Goal: Task Accomplishment & Management: Use online tool/utility

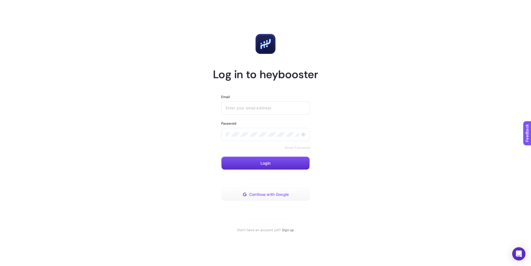
click at [262, 195] on span "Continue with Google" at bounding box center [269, 194] width 40 height 4
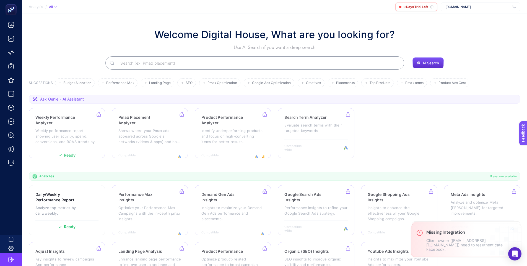
click at [481, 9] on div "www.zuhre.com.tr" at bounding box center [480, 6] width 80 height 9
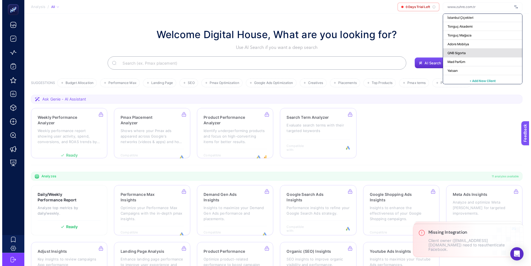
scroll to position [109, 0]
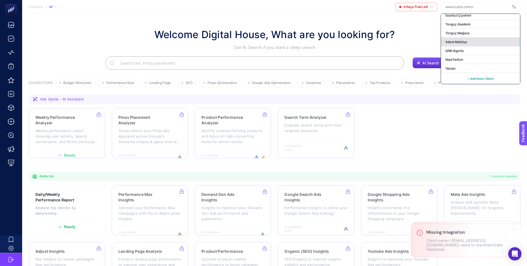
click at [469, 41] on div "Adore Mobilya" at bounding box center [480, 42] width 79 height 9
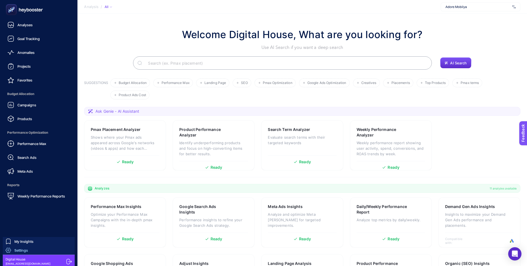
click at [26, 251] on span "Settings" at bounding box center [21, 250] width 14 height 4
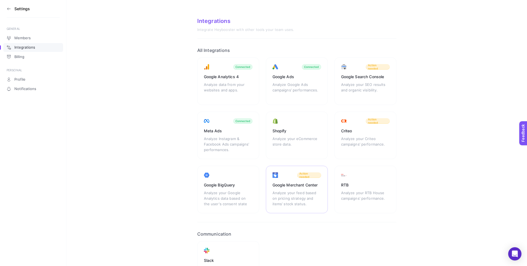
click at [312, 187] on div "Google Merchant Center" at bounding box center [296, 185] width 49 height 6
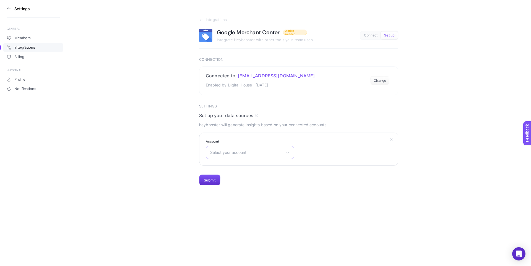
click at [257, 156] on div "Select your account There are no matching options available." at bounding box center [250, 152] width 88 height 13
click at [256, 155] on span "Select your account" at bounding box center [246, 152] width 73 height 4
click at [255, 149] on div "Select your account There are no matching options available." at bounding box center [250, 152] width 88 height 13
click at [254, 150] on div "Select your account There are no matching options available." at bounding box center [250, 152] width 88 height 13
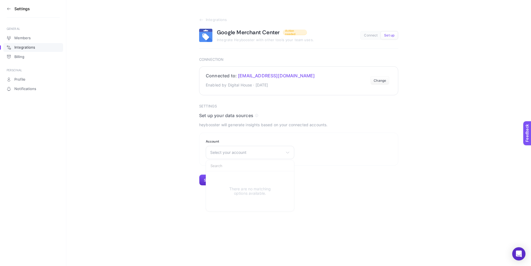
drag, startPoint x: 381, startPoint y: 81, endPoint x: 380, endPoint y: 86, distance: 5.0
click at [381, 81] on button "Change" at bounding box center [379, 80] width 19 height 9
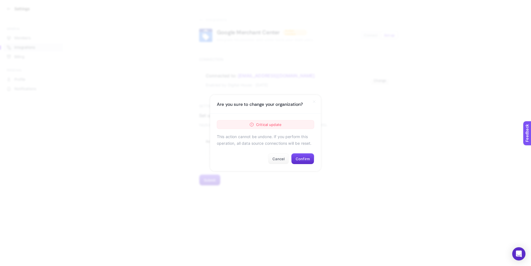
click at [288, 121] on div "Critical update" at bounding box center [265, 124] width 97 height 9
click at [312, 102] on icon at bounding box center [314, 102] width 4 height 4
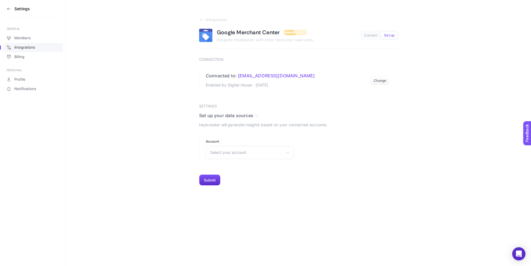
click at [19, 9] on h3 "Settings" at bounding box center [21, 9] width 15 height 4
click at [6, 6] on aside "Settings GENERAL Members Integrations Billing PERSONAL Profile Notifications" at bounding box center [33, 133] width 66 height 266
click at [7, 9] on icon at bounding box center [9, 9] width 4 height 4
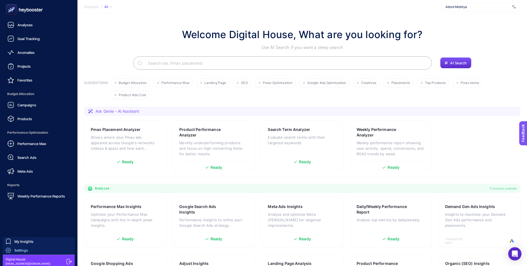
click at [25, 251] on span "Settings" at bounding box center [21, 250] width 14 height 4
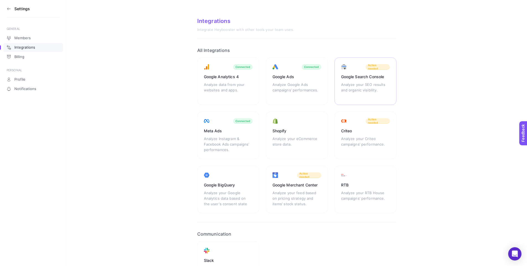
click at [359, 92] on div "Analyze your SEO results and organic visibility." at bounding box center [365, 90] width 49 height 17
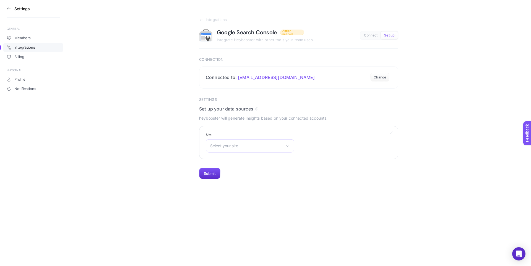
click at [274, 142] on div "Select your site https://www.ltbjeans.com/tr-TR/p/ https://web-dev.altinmarka.c…" at bounding box center [250, 145] width 88 height 13
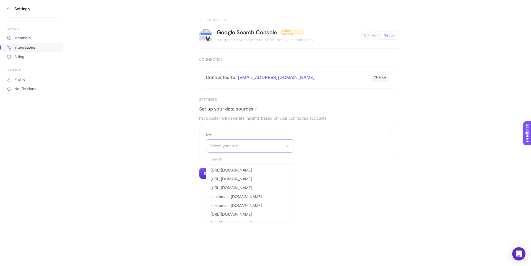
click at [256, 159] on input "text" at bounding box center [250, 159] width 88 height 11
type input "adore"
click at [252, 170] on span "https://www.adoremobilya.com/" at bounding box center [230, 170] width 41 height 4
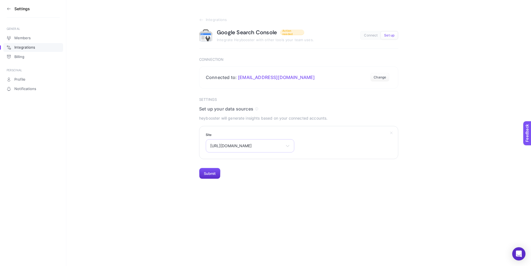
click at [261, 152] on div "https://www.adoremobilya.com/ https://www.ltbjeans.com/tr-TR/p/ https://web-dev…" at bounding box center [250, 145] width 88 height 13
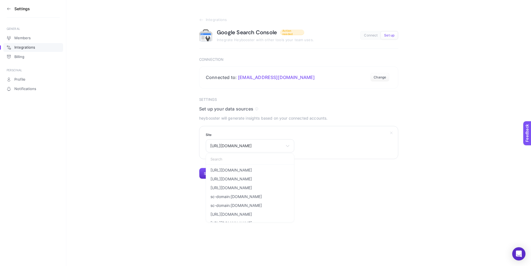
click at [317, 147] on section "Site https://www.adoremobilya.com/ https://www.ltbjeans.com/tr-TR/p/ https://we…" at bounding box center [298, 142] width 199 height 33
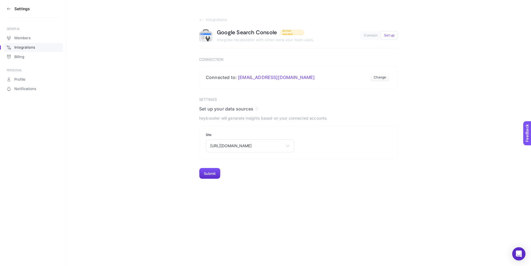
click at [8, 7] on icon at bounding box center [9, 9] width 4 height 4
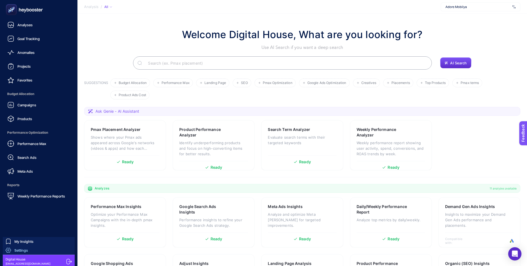
click at [31, 250] on link "Settings" at bounding box center [39, 250] width 72 height 9
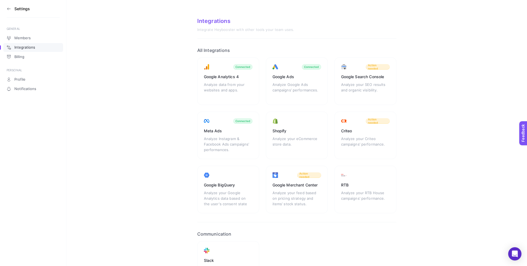
click at [12, 7] on section "Settings" at bounding box center [33, 9] width 53 height 18
click at [7, 11] on icon at bounding box center [9, 9] width 4 height 4
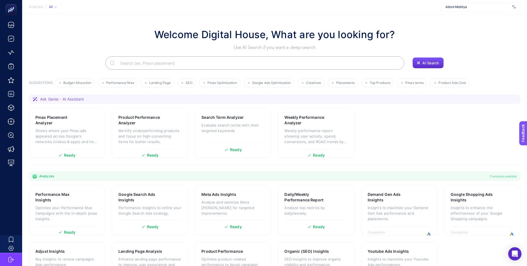
click at [468, 5] on span "Adore Mobilya" at bounding box center [477, 7] width 65 height 4
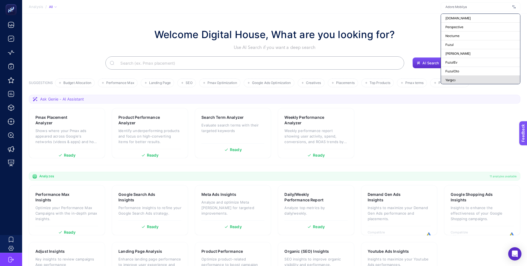
click at [478, 79] on div "Yargıcı" at bounding box center [480, 80] width 79 height 9
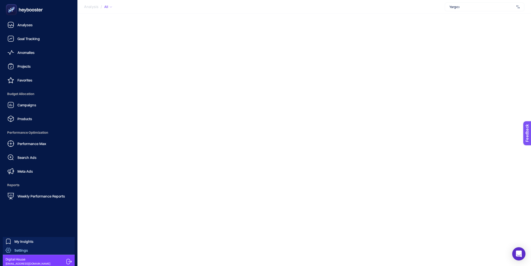
click at [17, 250] on span "Settings" at bounding box center [21, 250] width 14 height 4
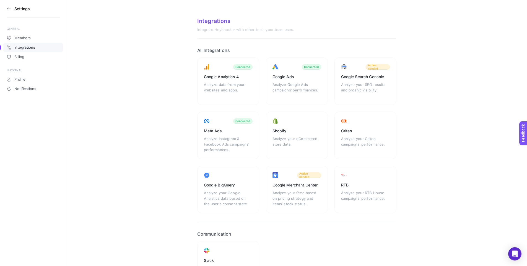
click at [5, 10] on aside "Settings GENERAL Members Integrations Billing PERSONAL Profile Notifications" at bounding box center [33, 133] width 66 height 266
click at [8, 9] on icon at bounding box center [8, 9] width 3 height 0
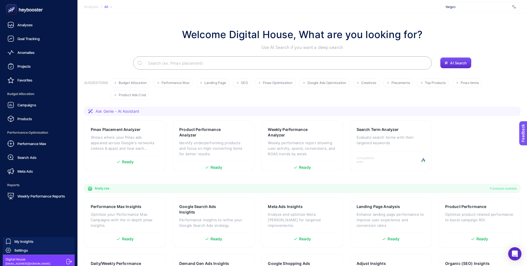
click at [14, 7] on icon at bounding box center [12, 10] width 6 height 6
click at [20, 8] on icon at bounding box center [24, 9] width 40 height 11
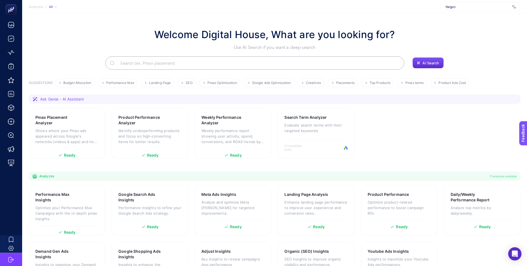
click at [56, 6] on icon at bounding box center [55, 7] width 3 height 3
click at [36, 7] on span "Analysis" at bounding box center [36, 7] width 14 height 4
click at [54, 7] on icon at bounding box center [55, 7] width 3 height 3
click at [467, 7] on span "Yargıcı" at bounding box center [477, 7] width 65 height 4
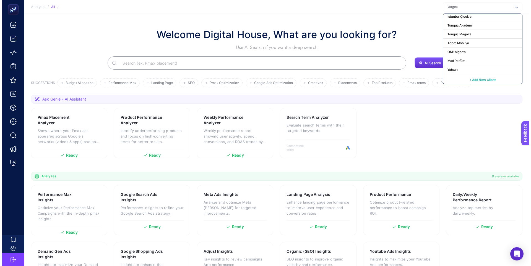
scroll to position [109, 0]
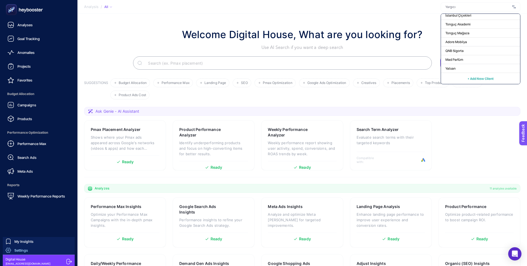
click at [33, 250] on link "Settings" at bounding box center [39, 250] width 72 height 9
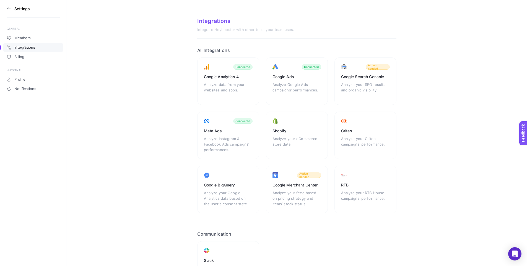
click at [17, 12] on section "Settings" at bounding box center [33, 9] width 53 height 18
click at [15, 9] on h3 "Settings" at bounding box center [21, 9] width 15 height 4
click at [9, 7] on icon at bounding box center [9, 9] width 4 height 4
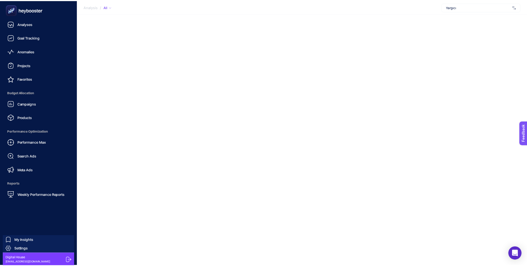
scroll to position [2, 0]
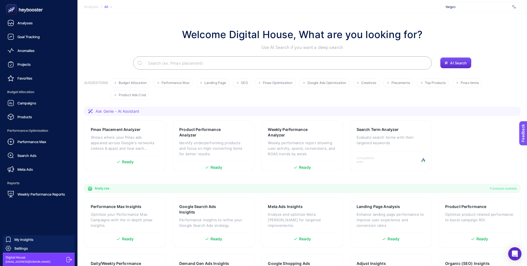
click at [16, 256] on span "Digital House" at bounding box center [28, 257] width 45 height 4
click at [13, 262] on span "performance@digitalhouse.com.tr" at bounding box center [28, 262] width 45 height 4
click at [20, 239] on span "My Insights" at bounding box center [23, 239] width 19 height 4
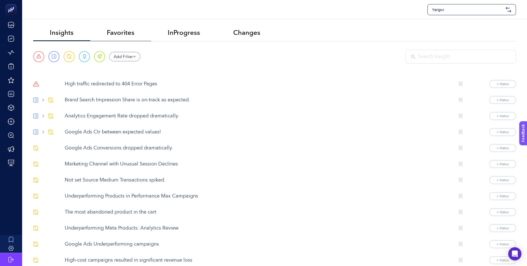
click at [119, 35] on span "Favorites" at bounding box center [121, 33] width 28 height 8
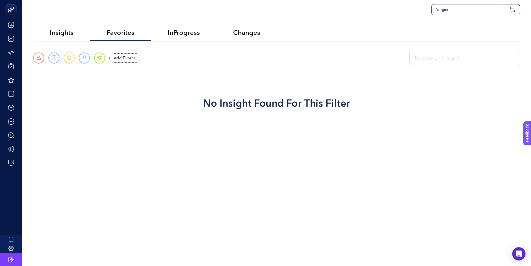
click at [197, 39] on li "InProgress" at bounding box center [184, 33] width 66 height 16
click at [250, 36] on span "Changes" at bounding box center [246, 33] width 27 height 8
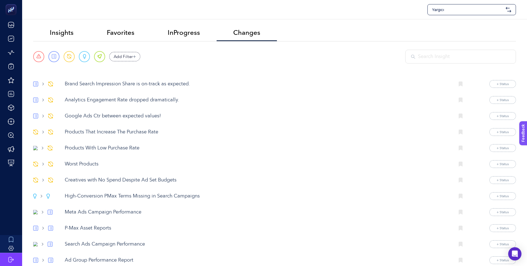
click at [455, 11] on span "Yargıcı" at bounding box center [467, 10] width 71 height 6
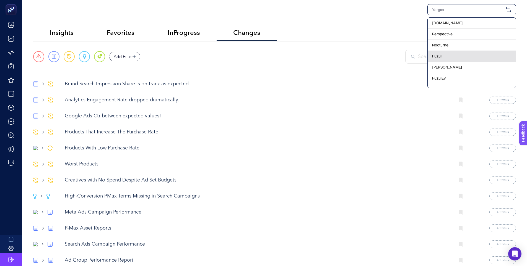
click at [443, 58] on div "Fuzul" at bounding box center [471, 56] width 88 height 11
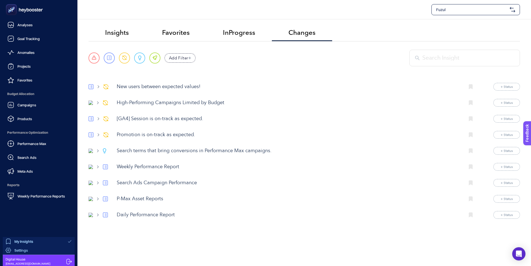
click at [38, 247] on link "Settings" at bounding box center [39, 250] width 72 height 9
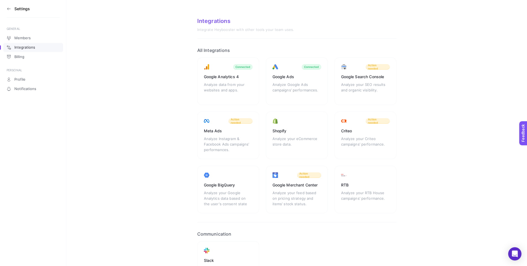
click at [11, 7] on section "Settings" at bounding box center [33, 9] width 53 height 18
click at [7, 7] on icon at bounding box center [9, 9] width 4 height 4
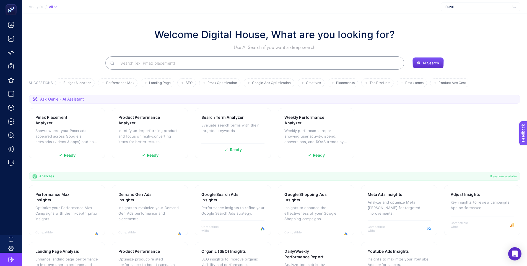
click at [464, 7] on span "Fuzul" at bounding box center [477, 7] width 65 height 4
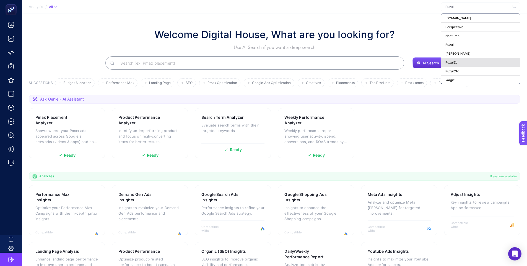
click at [470, 63] on div "FuzulEv" at bounding box center [480, 62] width 79 height 9
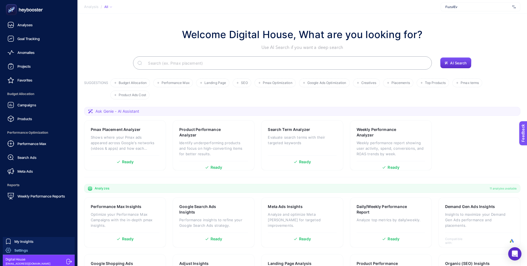
click at [22, 250] on span "Settings" at bounding box center [21, 250] width 14 height 4
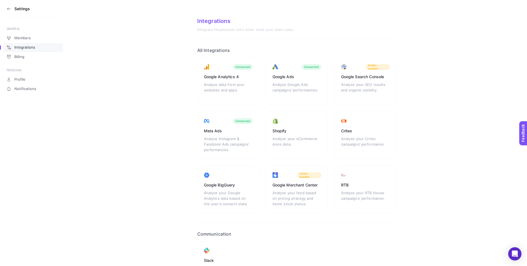
click at [10, 8] on icon at bounding box center [9, 9] width 4 height 4
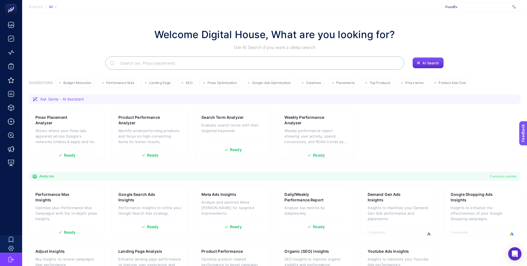
click at [485, 9] on div "FuzulEv" at bounding box center [480, 6] width 80 height 9
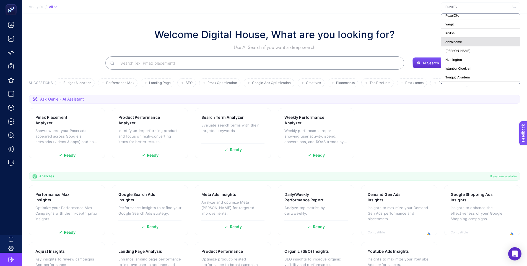
scroll to position [54, 0]
click at [469, 44] on div "enza home" at bounding box center [480, 44] width 79 height 9
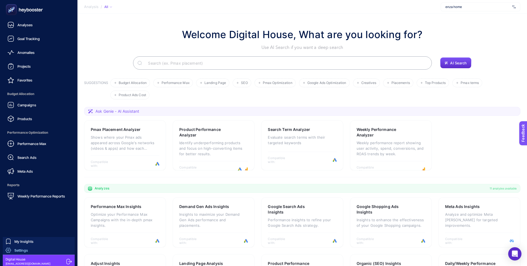
click at [31, 251] on link "Settings" at bounding box center [39, 250] width 72 height 9
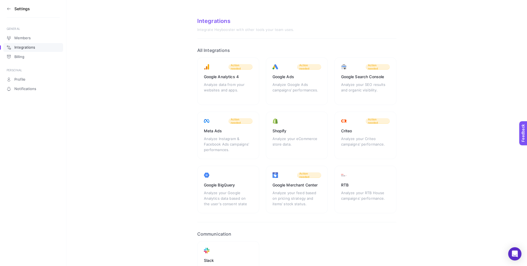
click at [9, 8] on icon at bounding box center [9, 9] width 4 height 4
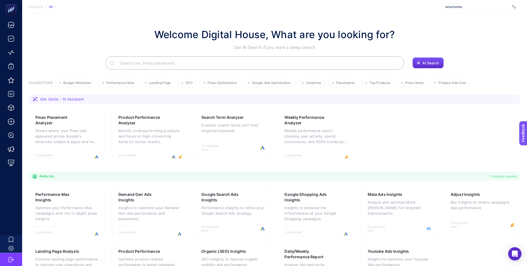
click at [449, 8] on span "enza home" at bounding box center [477, 7] width 65 height 4
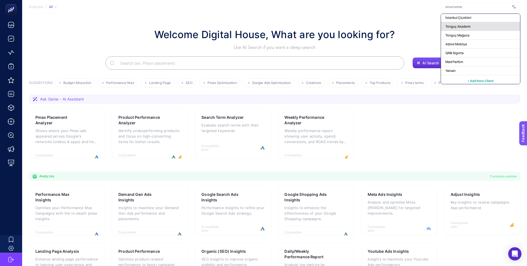
scroll to position [109, 0]
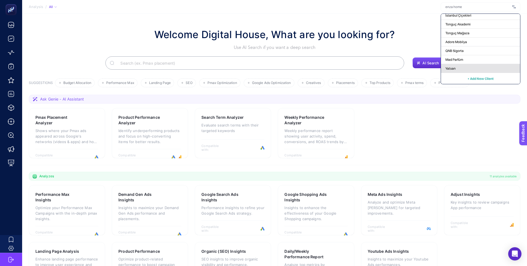
click at [467, 66] on div "Yatsan" at bounding box center [480, 68] width 79 height 9
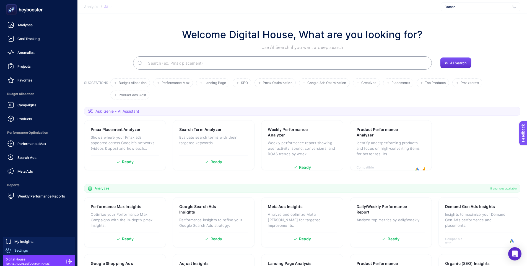
click at [14, 250] on div "Settings" at bounding box center [17, 251] width 22 height 6
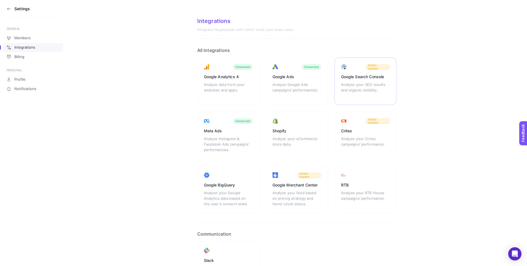
click at [373, 73] on div "Google Search Console Analyze your SEO results and organic visibility. Action n…" at bounding box center [365, 81] width 62 height 48
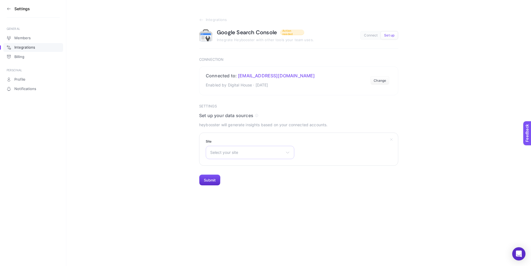
click at [282, 149] on div "Select your site http://mehmetkalyoncu.com.tr/ https://www.ufotr.com/ sc-domain…" at bounding box center [250, 152] width 88 height 13
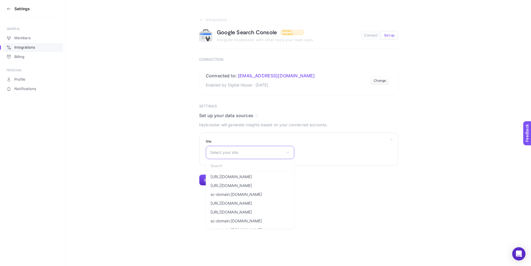
click at [262, 163] on input "text" at bounding box center [250, 165] width 88 height 11
type input "yatsan"
click at [259, 178] on li "https://www.yatsan.com/" at bounding box center [250, 176] width 86 height 9
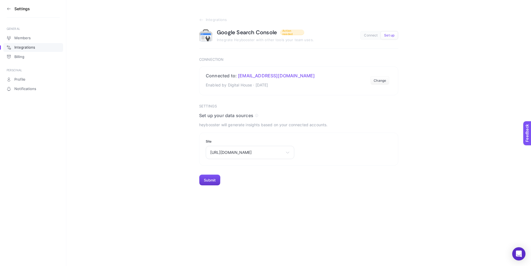
click at [218, 181] on button "Submit" at bounding box center [209, 180] width 21 height 11
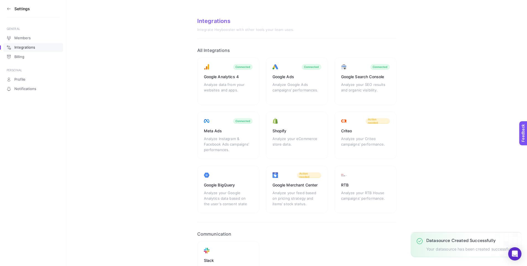
click at [13, 7] on section "Settings" at bounding box center [33, 9] width 53 height 18
click at [11, 7] on section "Settings" at bounding box center [33, 9] width 53 height 18
click at [9, 7] on icon at bounding box center [9, 9] width 4 height 4
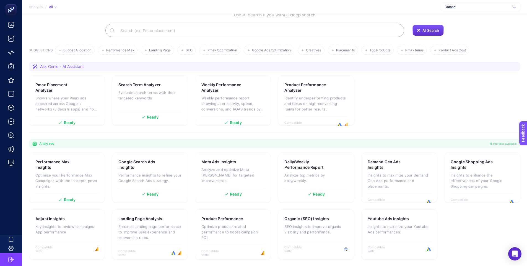
scroll to position [33, 0]
click at [341, 229] on p "SEO insights to improve organic visibility and performance." at bounding box center [315, 229] width 63 height 11
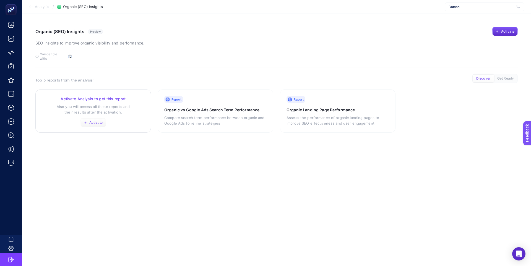
click at [93, 121] on span "Activate" at bounding box center [95, 123] width 13 height 4
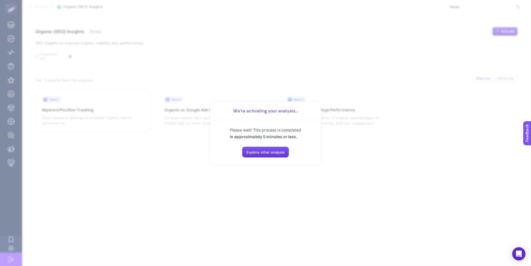
click at [281, 155] on button "Explore other analysis" at bounding box center [265, 152] width 47 height 11
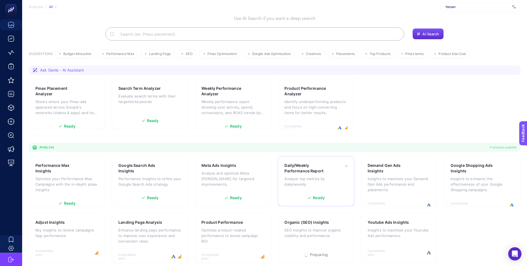
scroll to position [33, 0]
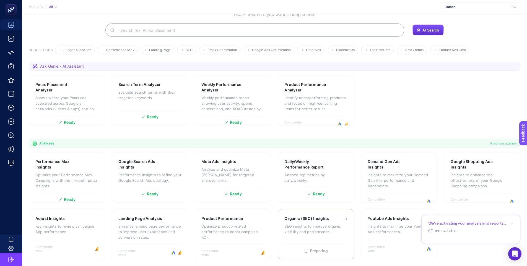
click at [326, 234] on p "SEO insights to improve organic visibility and performance." at bounding box center [315, 229] width 63 height 11
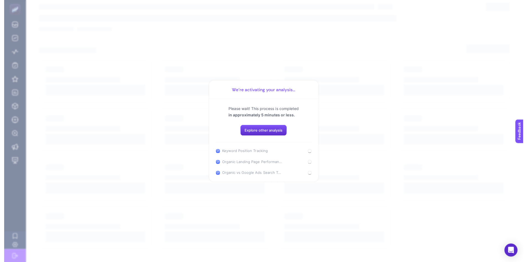
scroll to position [4, 0]
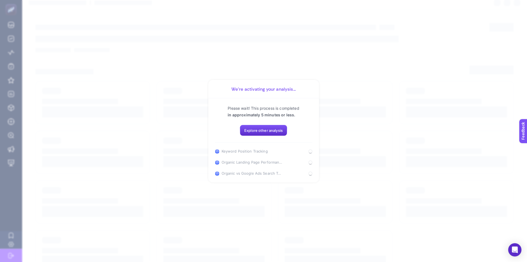
click at [330, 125] on section "We’re activating your analysis... Please wait! This process is completed in app…" at bounding box center [263, 131] width 527 height 262
click at [333, 130] on section "We’re activating your analysis... Please wait! This process is completed in app…" at bounding box center [263, 131] width 527 height 262
click at [281, 132] on span "Explore other analysis" at bounding box center [263, 130] width 38 height 4
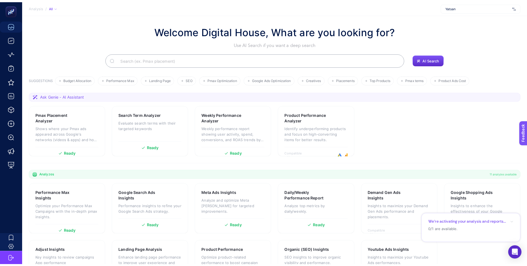
scroll to position [33, 0]
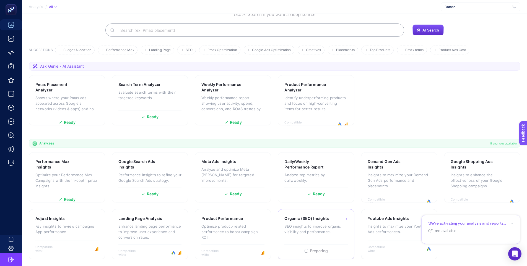
click at [343, 219] on icon at bounding box center [345, 219] width 4 height 4
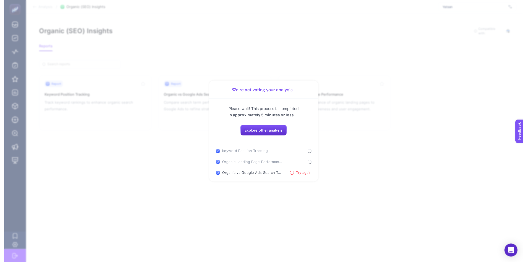
scroll to position [4, 0]
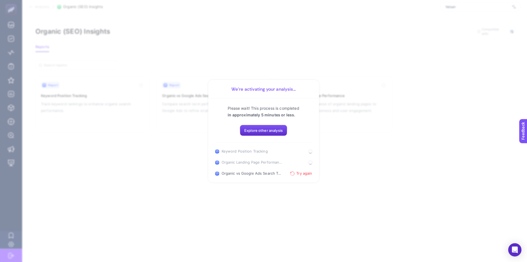
click at [325, 130] on section "We’re activating your analysis... Please wait! This process is completed in app…" at bounding box center [263, 131] width 527 height 262
click at [299, 175] on span "Try again" at bounding box center [304, 173] width 16 height 4
click at [338, 151] on section "We’re activating your analysis... Please wait! This process is completed in app…" at bounding box center [263, 131] width 527 height 262
click at [269, 52] on section "We’re activating your analysis... Please wait! This process is completed in app…" at bounding box center [263, 131] width 527 height 262
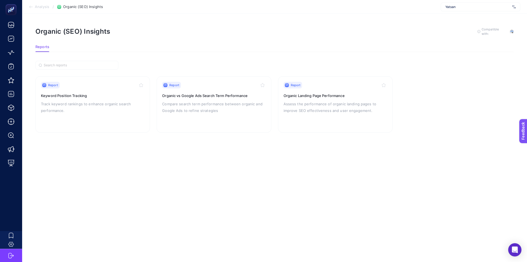
scroll to position [0, 0]
click at [130, 130] on link "Report Keyword Position Tracking Track keyword rankings to enhance organic sear…" at bounding box center [92, 104] width 114 height 56
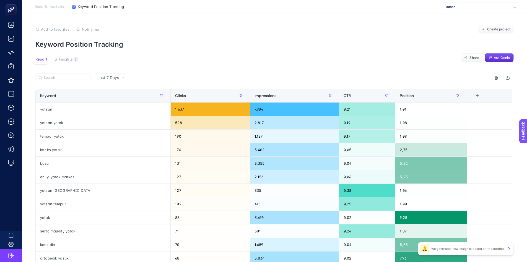
click at [43, 8] on span "Back To Analysis" at bounding box center [49, 7] width 29 height 4
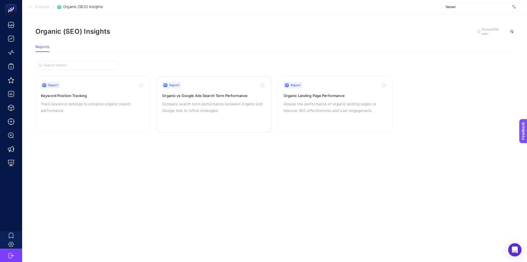
click at [215, 107] on p "Compare search term performance between organic and Google Ads to refine strate…" at bounding box center [213, 107] width 103 height 13
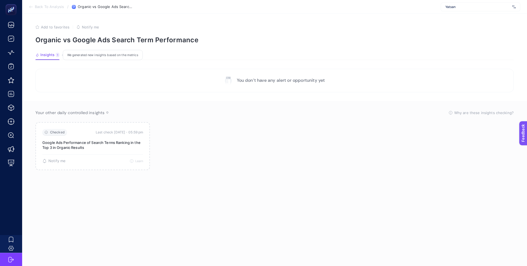
click at [188, 85] on section "You don’t have any alert or opportunity yet" at bounding box center [274, 80] width 478 height 23
click at [58, 55] on div "1" at bounding box center [58, 55] width 4 height 4
click at [44, 8] on span "Back To Analysis" at bounding box center [49, 7] width 29 height 4
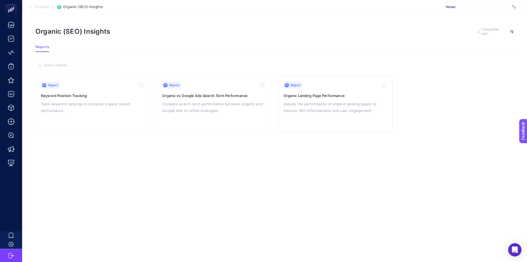
click at [326, 113] on p "Assess the performance of organic landing pages to improve SEO effectiveness an…" at bounding box center [334, 107] width 103 height 13
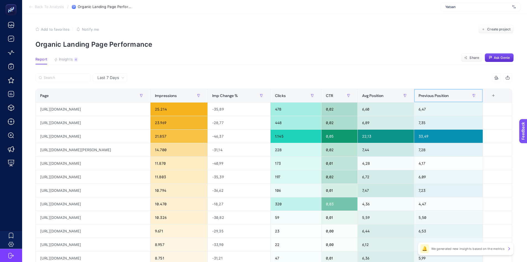
drag, startPoint x: 462, startPoint y: 95, endPoint x: 422, endPoint y: 63, distance: 51.2
click at [422, 63] on article "Add to favorites false Notify me Create project Organic Landing Page Performanc…" at bounding box center [274, 230] width 504 height 432
drag, startPoint x: 427, startPoint y: 94, endPoint x: 476, endPoint y: 97, distance: 49.0
click at [476, 97] on th "Previous Position" at bounding box center [448, 96] width 69 height 14
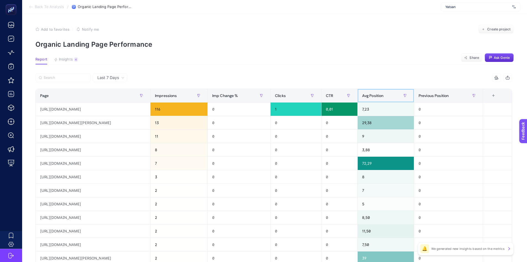
click at [393, 92] on div "Avg Position" at bounding box center [385, 95] width 47 height 9
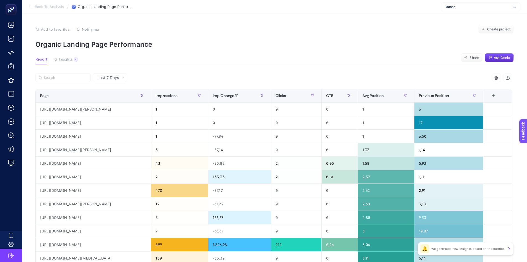
click at [45, 8] on span "Back To Analysis" at bounding box center [49, 7] width 29 height 4
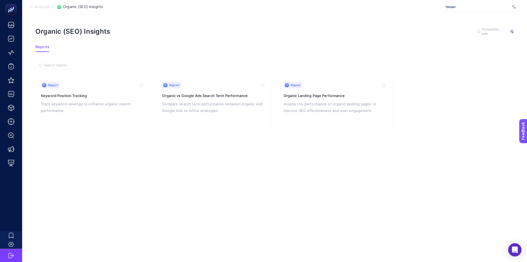
click at [41, 8] on span "Analysis" at bounding box center [42, 7] width 14 height 4
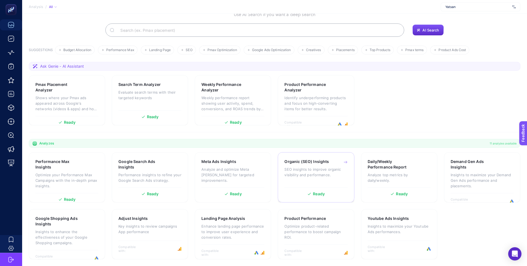
click at [339, 163] on div "Organic (SEO) Insights" at bounding box center [315, 162] width 63 height 6
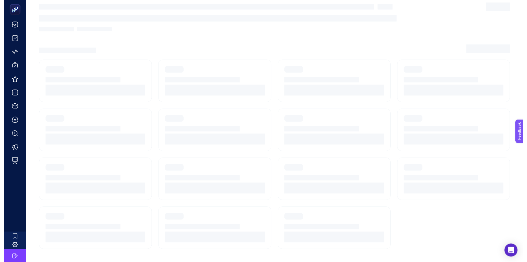
scroll to position [4, 0]
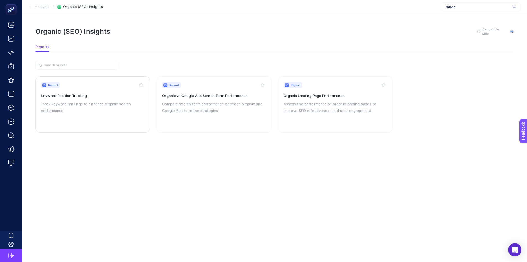
click at [104, 101] on p "Track keyword rankings to enhance organic search performance." at bounding box center [92, 107] width 103 height 13
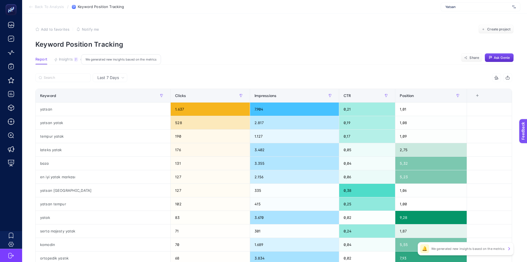
click at [71, 59] on span "Insights" at bounding box center [66, 59] width 14 height 4
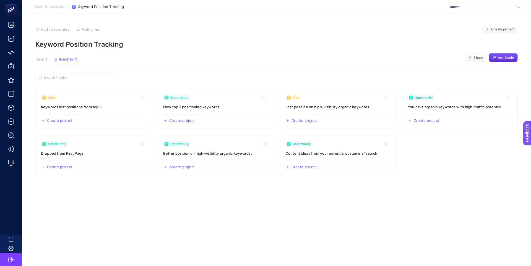
click at [52, 8] on span "Back To Analysis" at bounding box center [49, 7] width 29 height 4
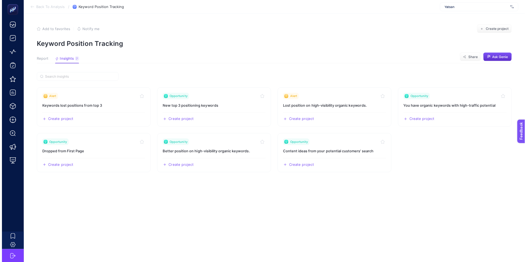
scroll to position [4, 0]
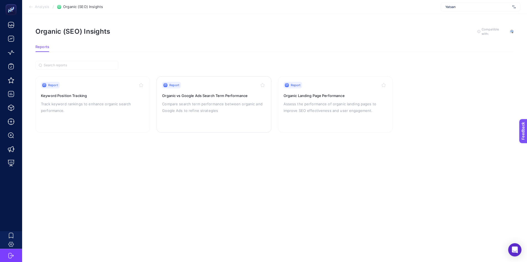
click at [195, 101] on p "Compare search term performance between organic and Google Ads to refine strate…" at bounding box center [213, 107] width 103 height 13
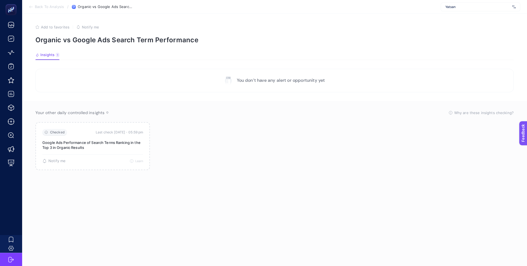
click at [270, 79] on p "You don’t have any alert or opportunity yet" at bounding box center [281, 80] width 88 height 7
drag, startPoint x: 326, startPoint y: 80, endPoint x: 273, endPoint y: 79, distance: 52.8
click at [306, 81] on section "You don’t have any alert or opportunity yet" at bounding box center [274, 80] width 478 height 23
click at [39, 7] on span "Back To Analysis" at bounding box center [49, 7] width 29 height 4
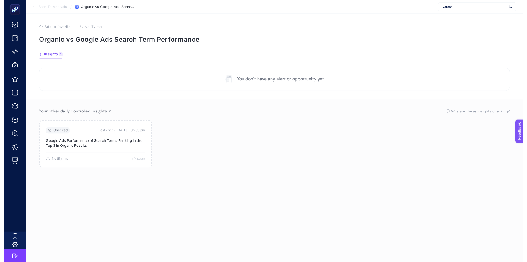
scroll to position [4, 0]
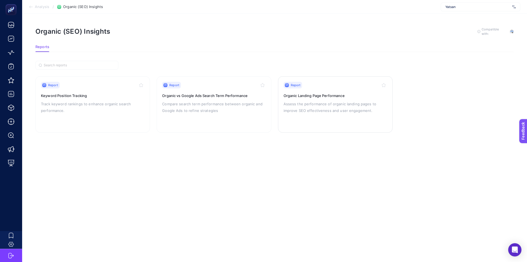
click at [332, 104] on p "Assess the performance of organic landing pages to improve SEO effectiveness an…" at bounding box center [334, 107] width 103 height 13
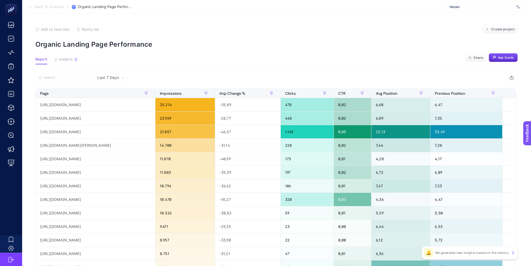
click at [69, 61] on span "Insights" at bounding box center [66, 59] width 14 height 4
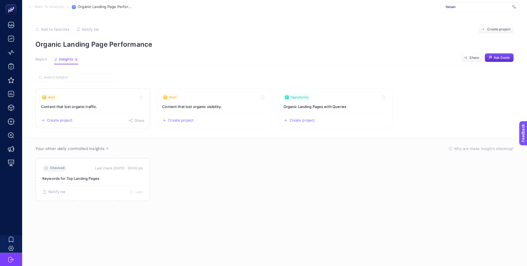
click at [104, 107] on h3 "Content that lost organic traffic." at bounding box center [92, 107] width 103 height 6
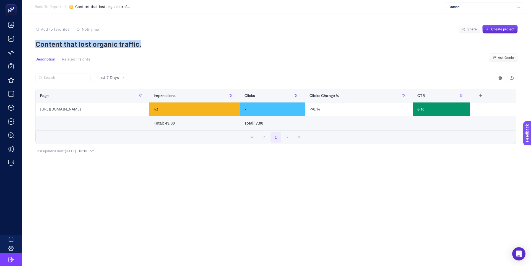
drag, startPoint x: 130, startPoint y: 44, endPoint x: 32, endPoint y: 41, distance: 98.7
click at [32, 41] on article "Add to favorites false Notify me Share Create project Content that lost organic…" at bounding box center [276, 140] width 509 height 252
click at [324, 47] on p "Content that lost organic traffic." at bounding box center [276, 44] width 482 height 8
click at [44, 8] on span "Back To Report" at bounding box center [48, 7] width 27 height 4
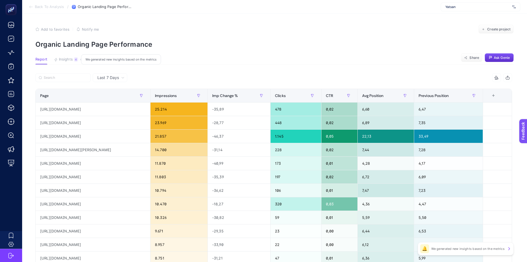
click at [63, 61] on span "Insights" at bounding box center [66, 59] width 14 height 4
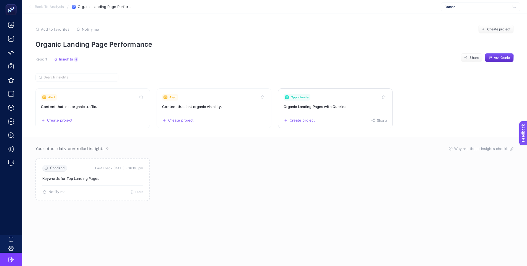
click at [346, 106] on h3 "Organic Landing Pages with Queries" at bounding box center [334, 107] width 103 height 6
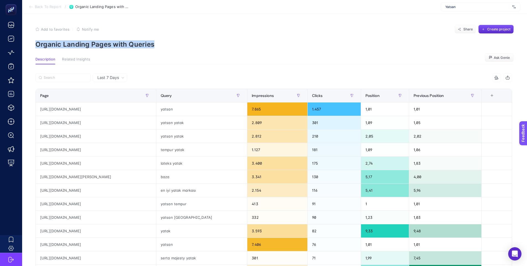
drag, startPoint x: 161, startPoint y: 44, endPoint x: 35, endPoint y: 37, distance: 125.4
click at [35, 37] on section "Add to favorites false Notify me Share Create project Organic Landing Pages wit…" at bounding box center [274, 36] width 478 height 23
